Goal: Task Accomplishment & Management: Use online tool/utility

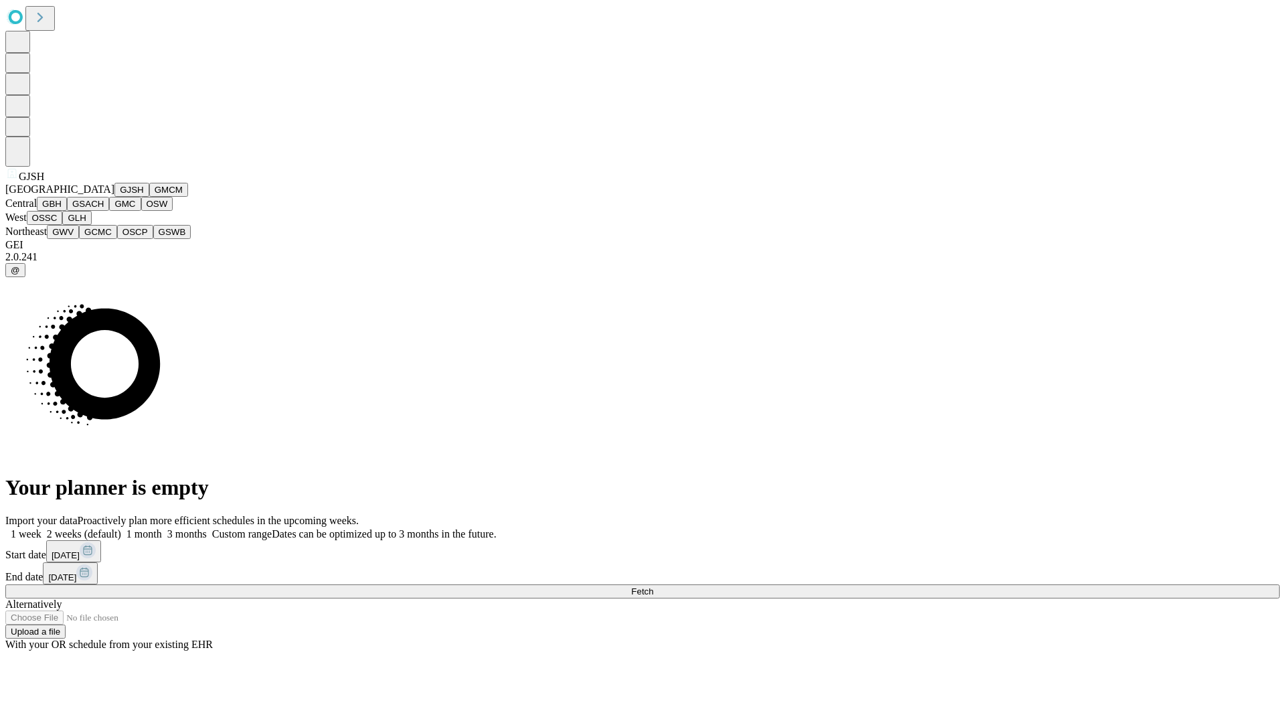
click at [114, 197] on button "GJSH" at bounding box center [131, 190] width 35 height 14
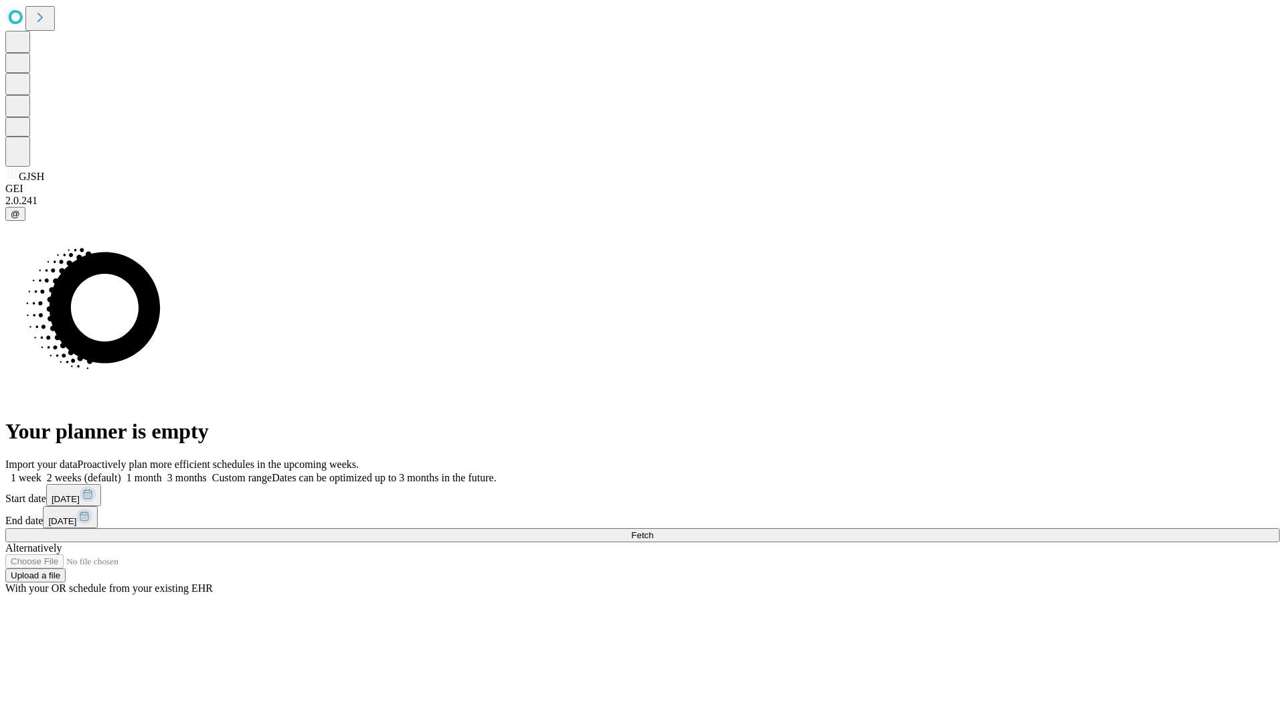
click at [42, 472] on label "1 week" at bounding box center [23, 477] width 36 height 11
click at [653, 530] on span "Fetch" at bounding box center [642, 535] width 22 height 10
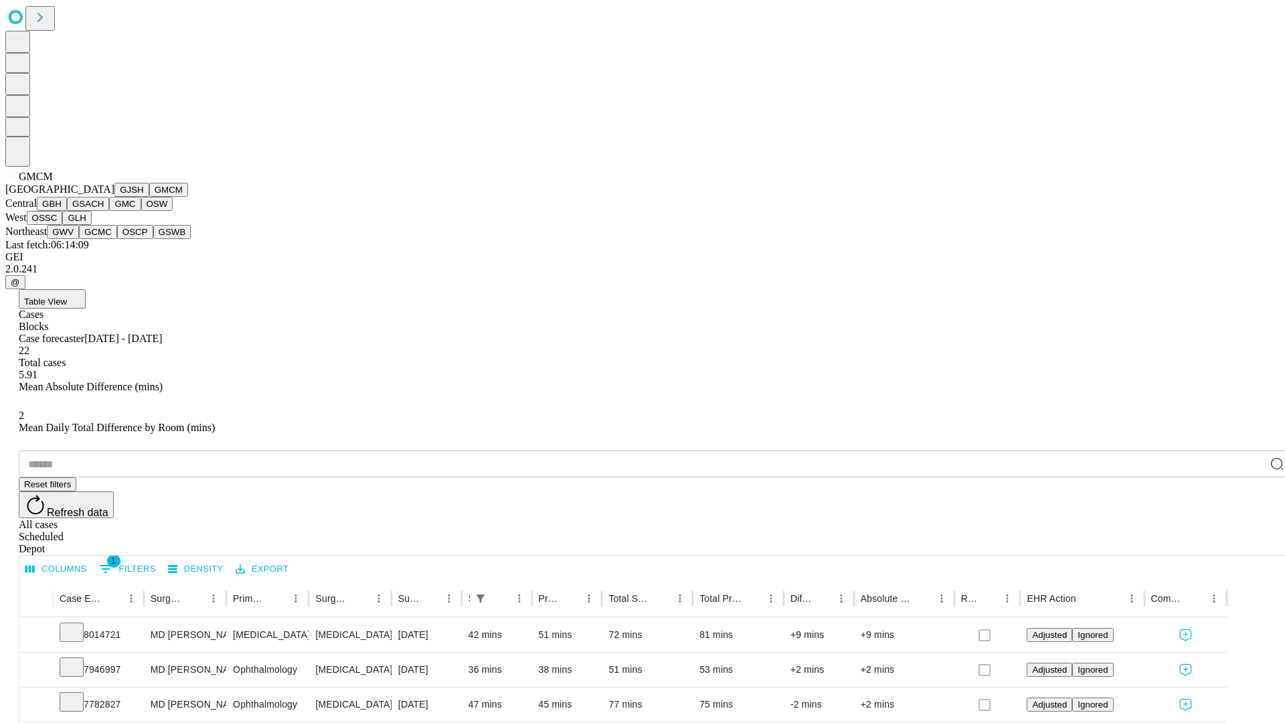
click at [67, 211] on button "GBH" at bounding box center [52, 204] width 30 height 14
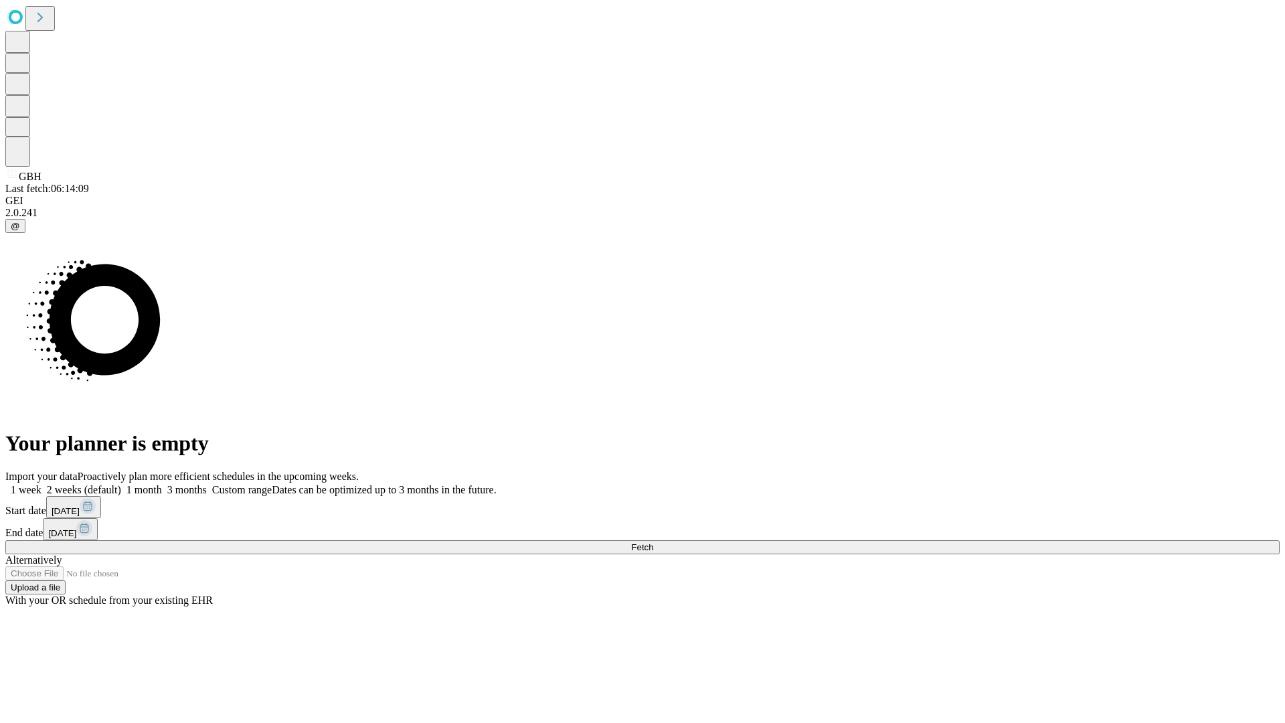
click at [653, 542] on span "Fetch" at bounding box center [642, 547] width 22 height 10
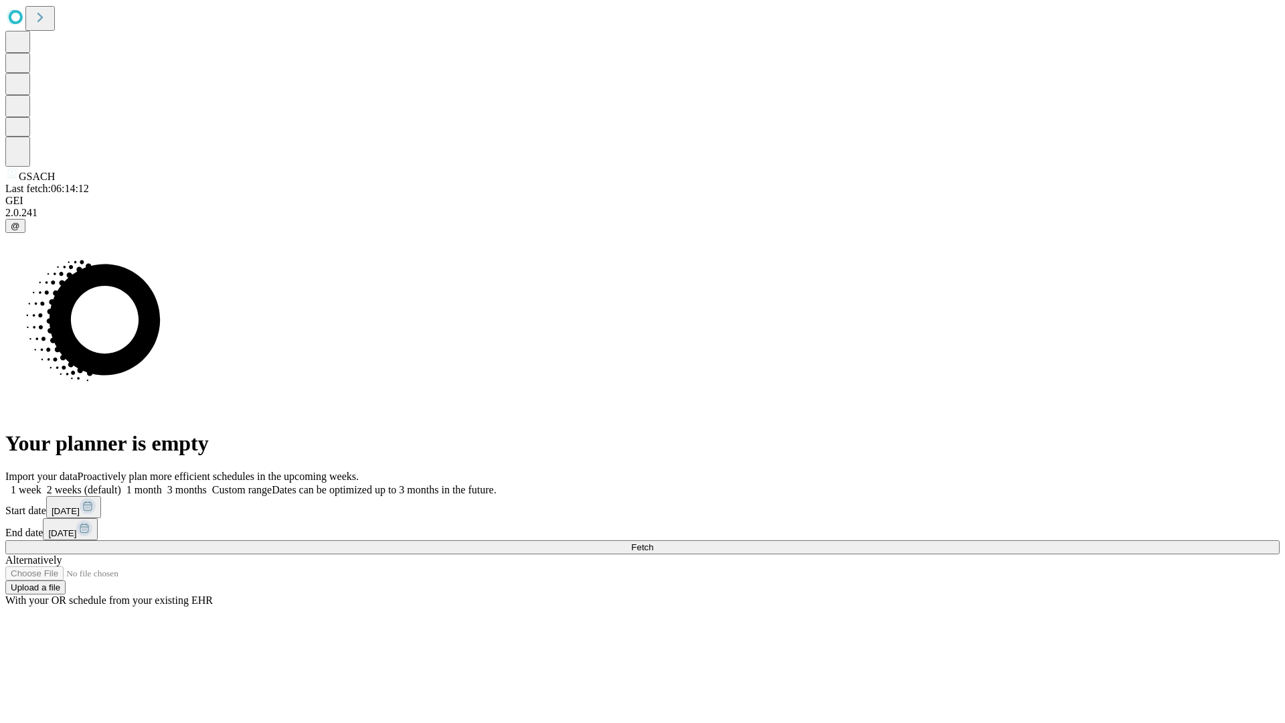
click at [42, 484] on label "1 week" at bounding box center [23, 489] width 36 height 11
click at [653, 542] on span "Fetch" at bounding box center [642, 547] width 22 height 10
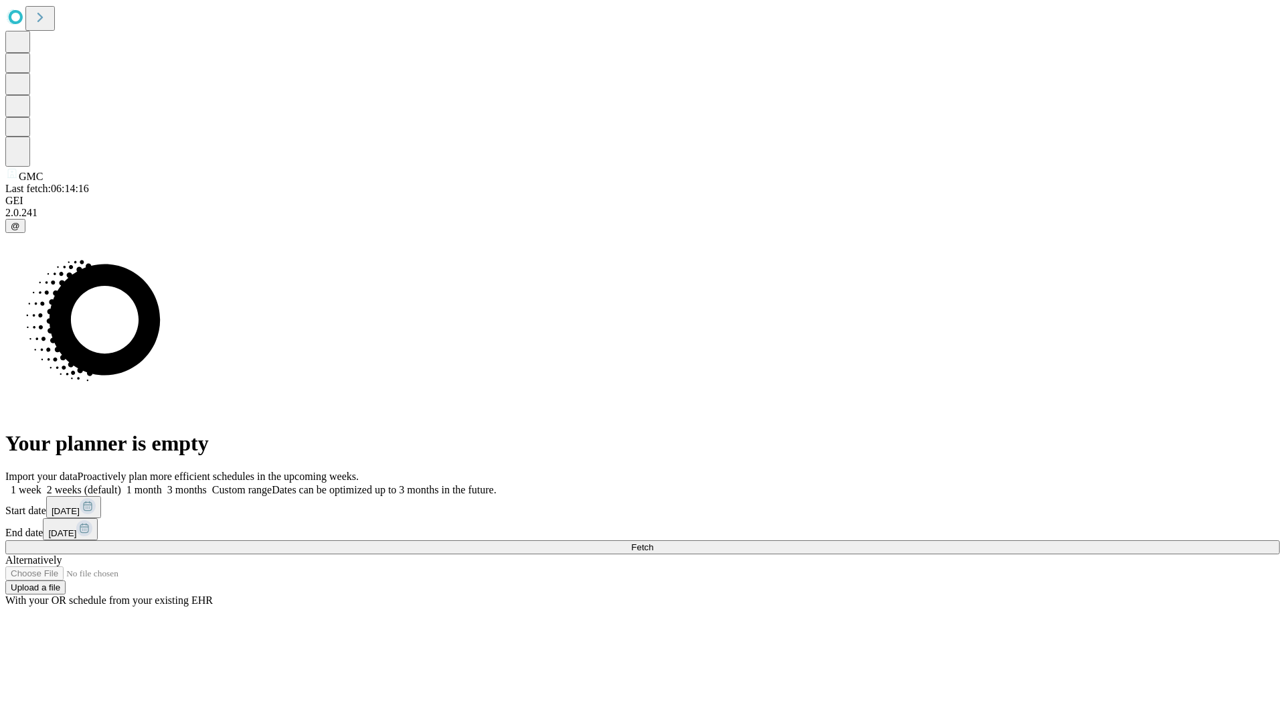
click at [42, 484] on label "1 week" at bounding box center [23, 489] width 36 height 11
click at [653, 542] on span "Fetch" at bounding box center [642, 547] width 22 height 10
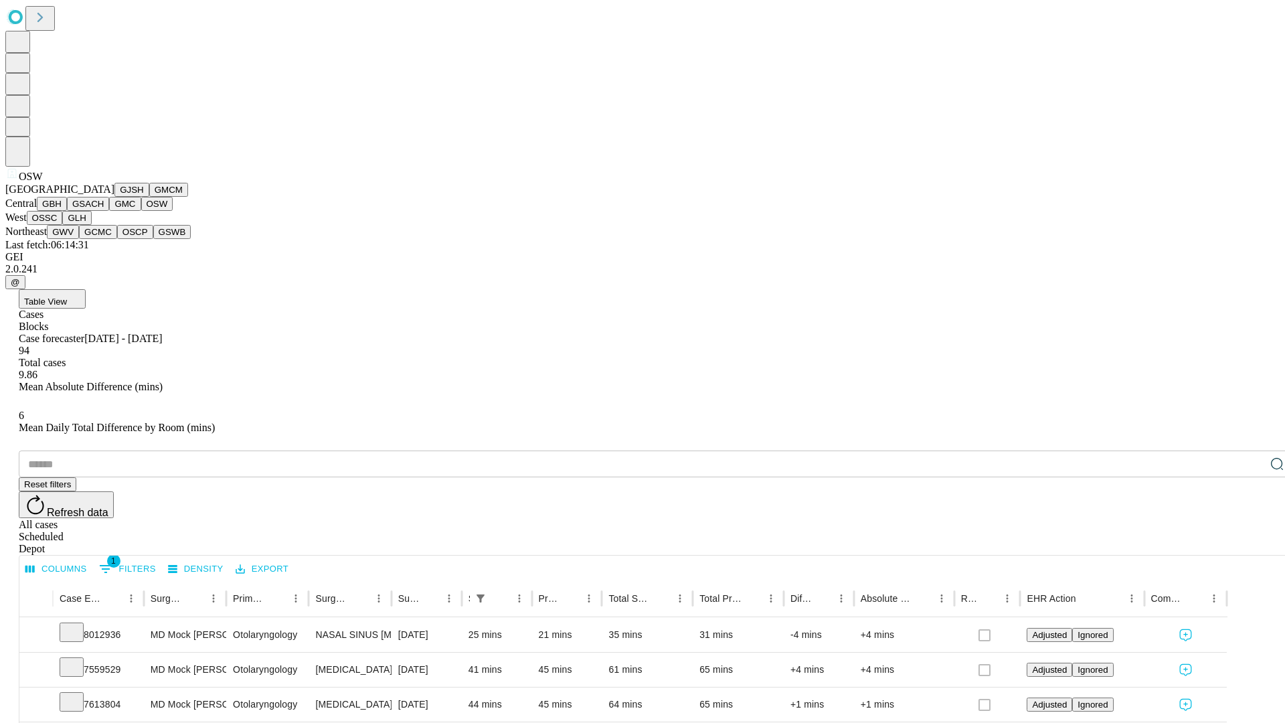
click at [63, 225] on button "OSSC" at bounding box center [45, 218] width 36 height 14
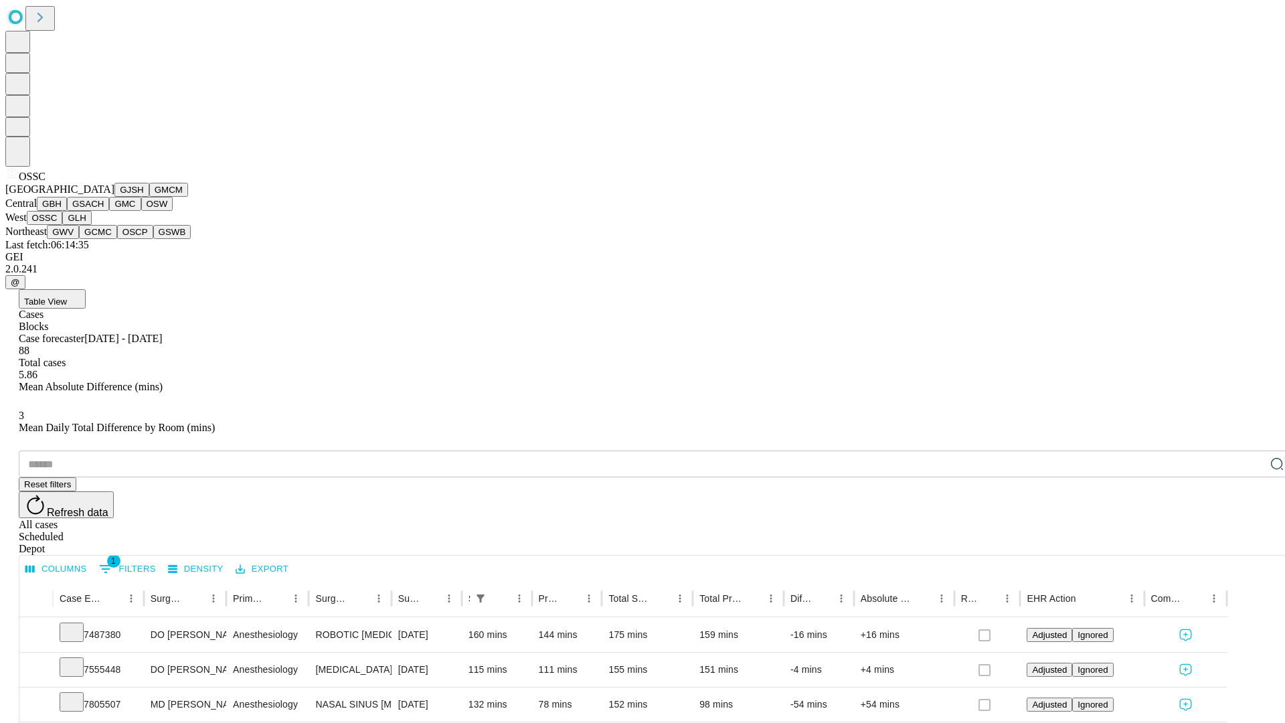
click at [91, 225] on button "GLH" at bounding box center [76, 218] width 29 height 14
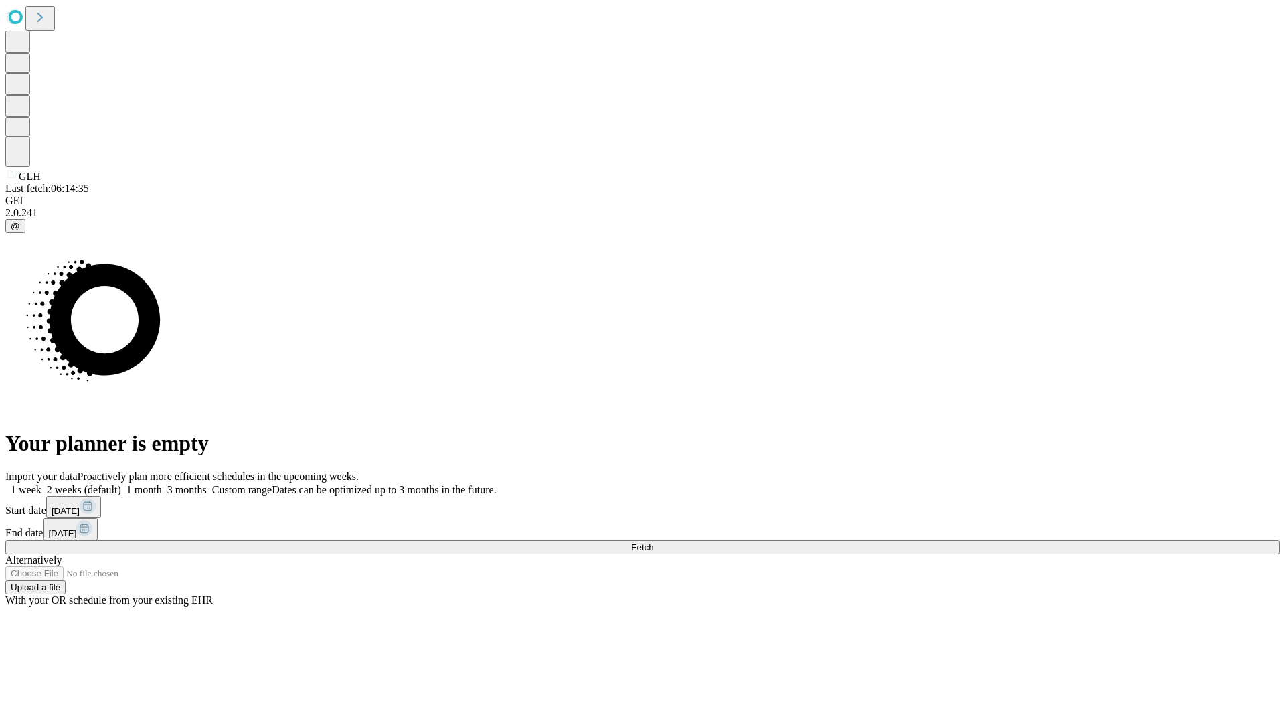
click at [42, 484] on label "1 week" at bounding box center [23, 489] width 36 height 11
click at [653, 542] on span "Fetch" at bounding box center [642, 547] width 22 height 10
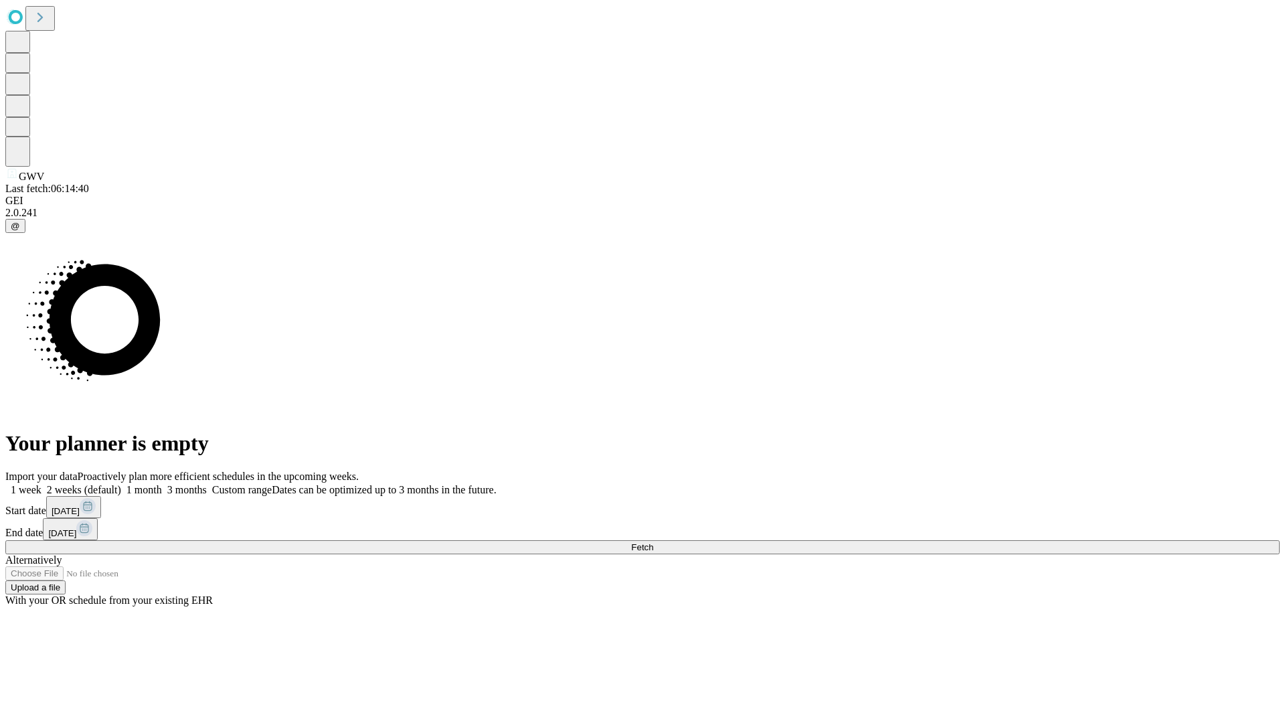
click at [42, 484] on label "1 week" at bounding box center [23, 489] width 36 height 11
click at [653, 542] on span "Fetch" at bounding box center [642, 547] width 22 height 10
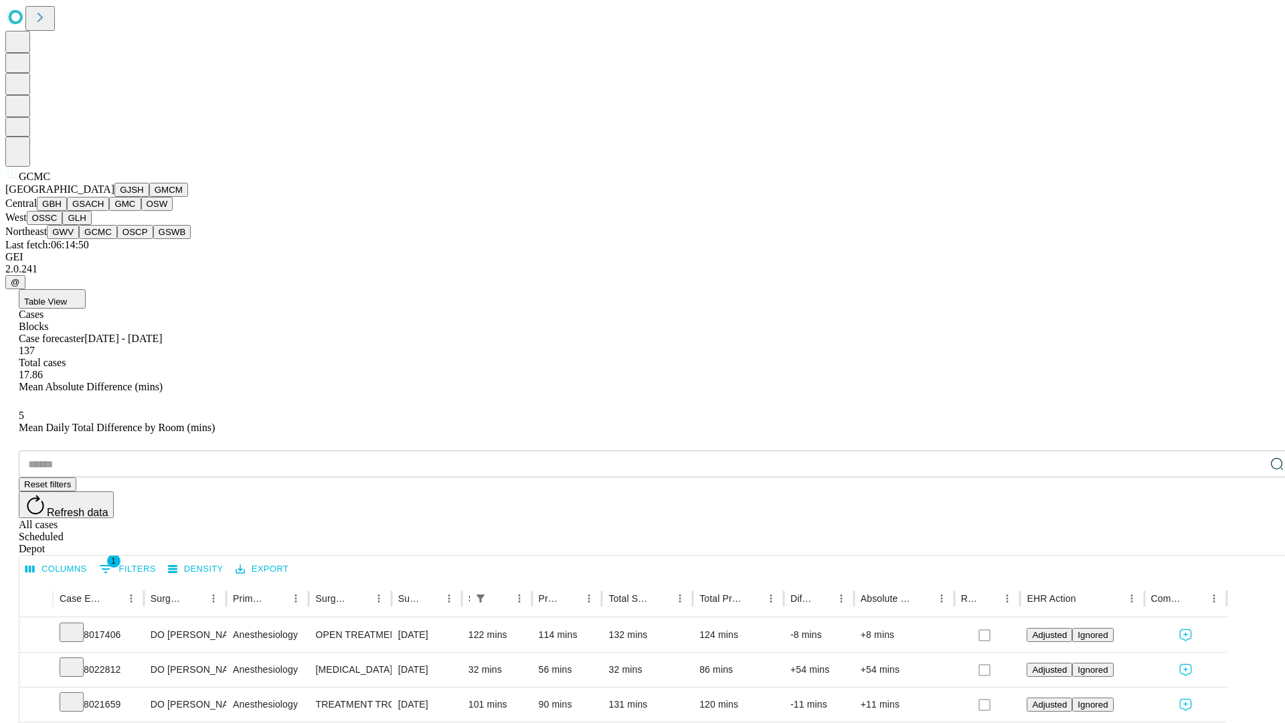
click at [117, 239] on button "OSCP" at bounding box center [135, 232] width 36 height 14
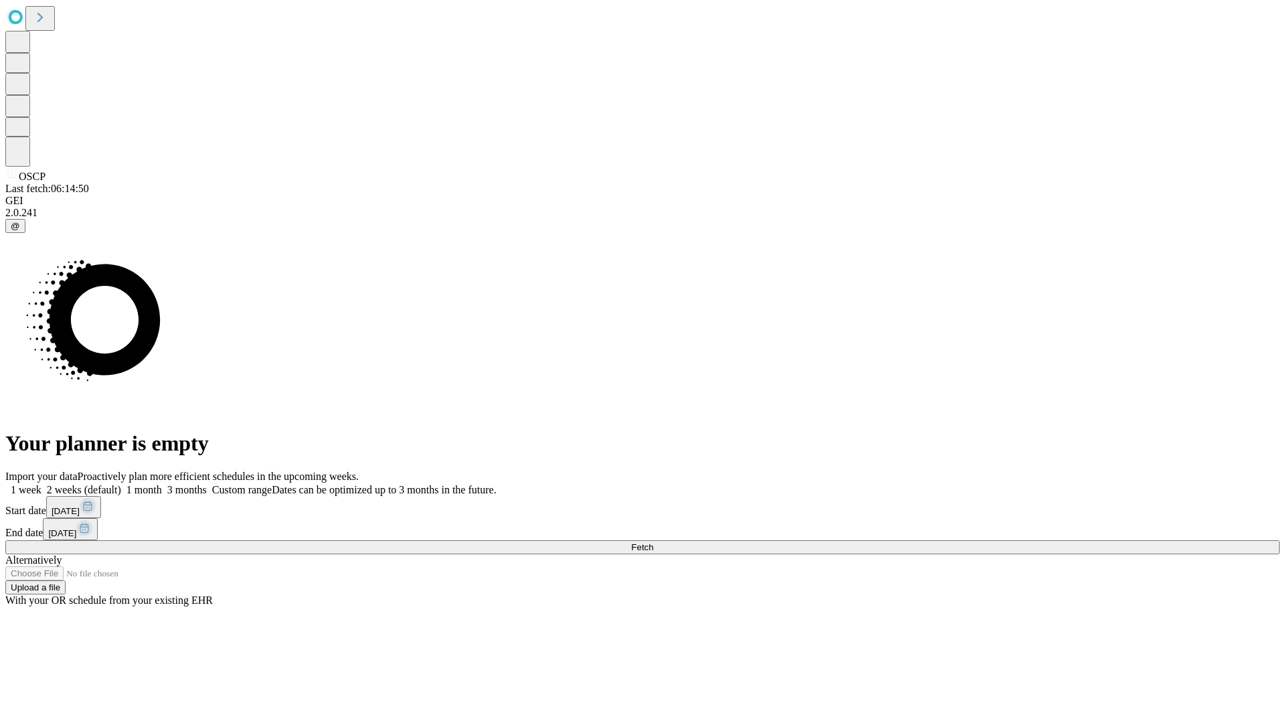
click at [42, 484] on label "1 week" at bounding box center [23, 489] width 36 height 11
click at [653, 542] on span "Fetch" at bounding box center [642, 547] width 22 height 10
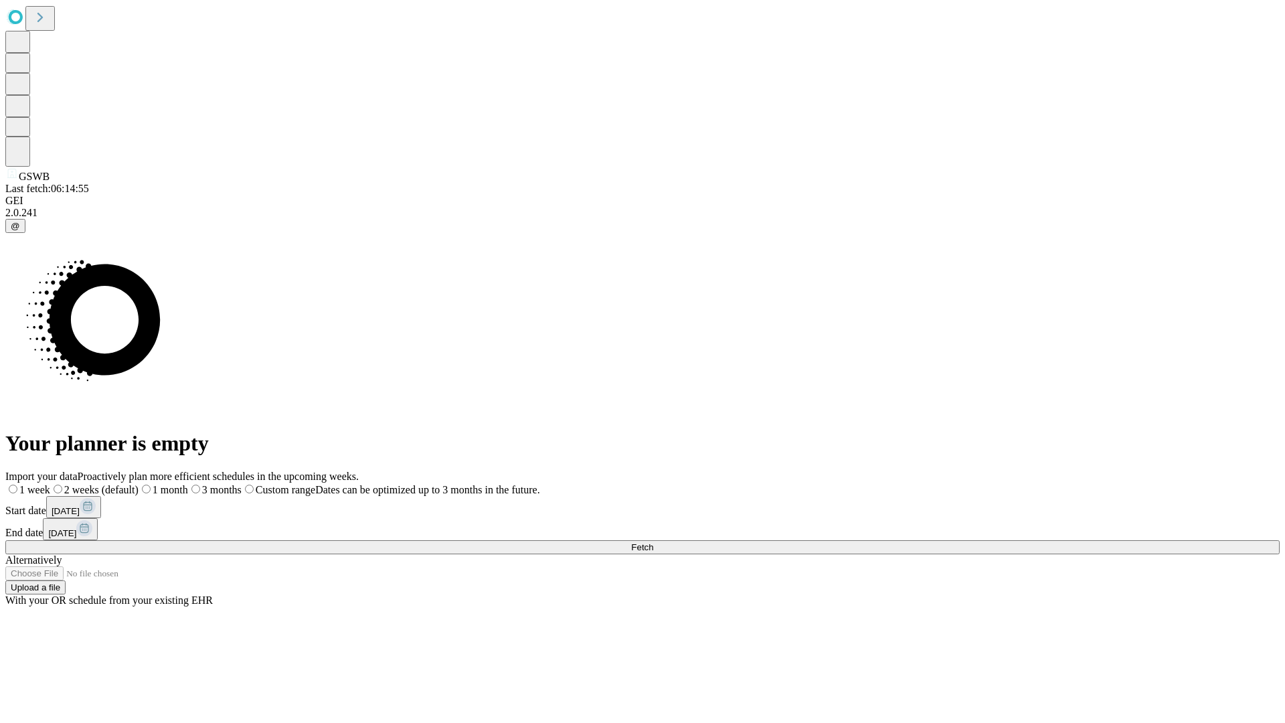
click at [50, 484] on label "1 week" at bounding box center [27, 489] width 45 height 11
click at [653, 542] on span "Fetch" at bounding box center [642, 547] width 22 height 10
